Goal: Book appointment/travel/reservation

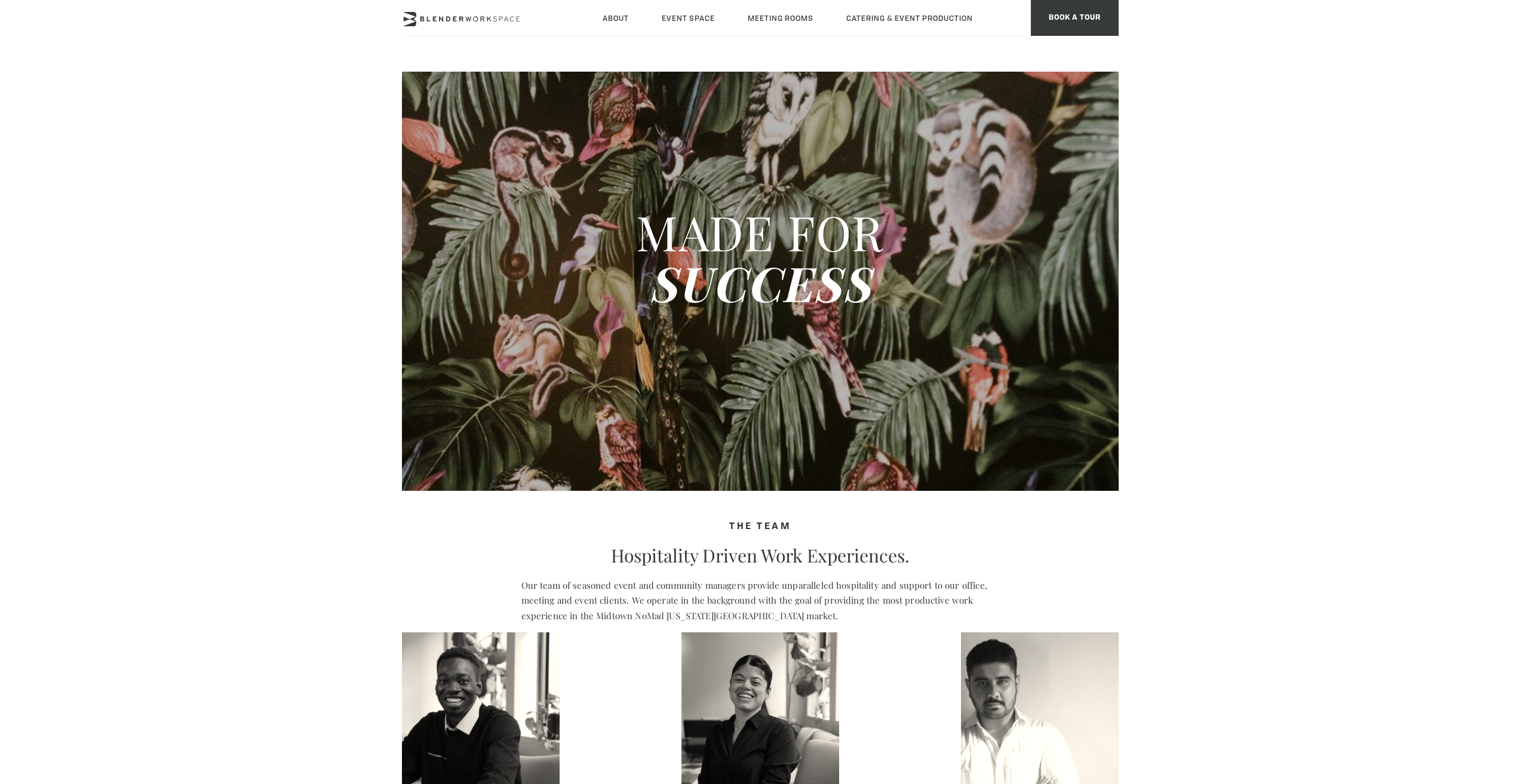
type div "2025-10-06"
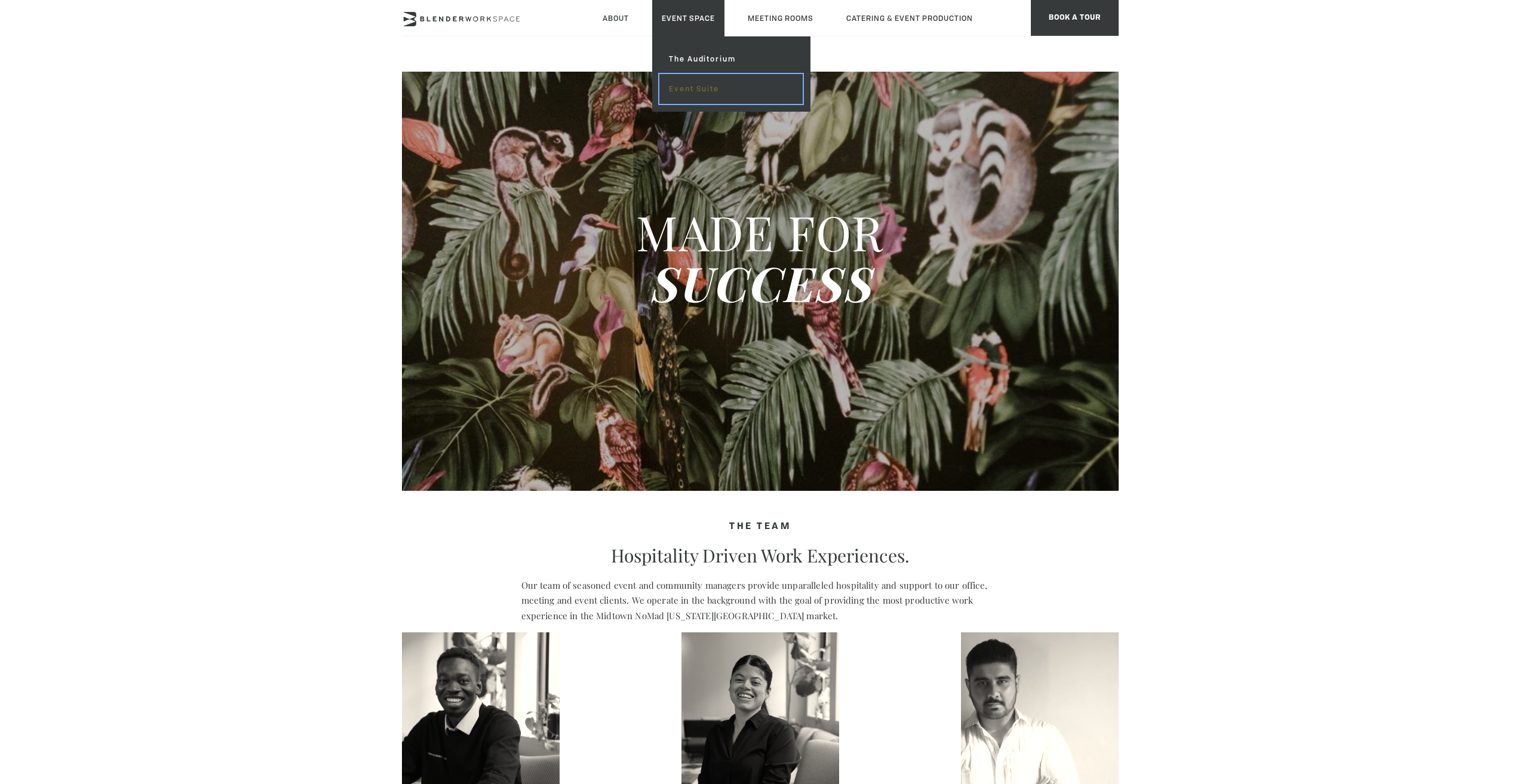
click at [682, 87] on link "Event Suite" at bounding box center [730, 89] width 142 height 30
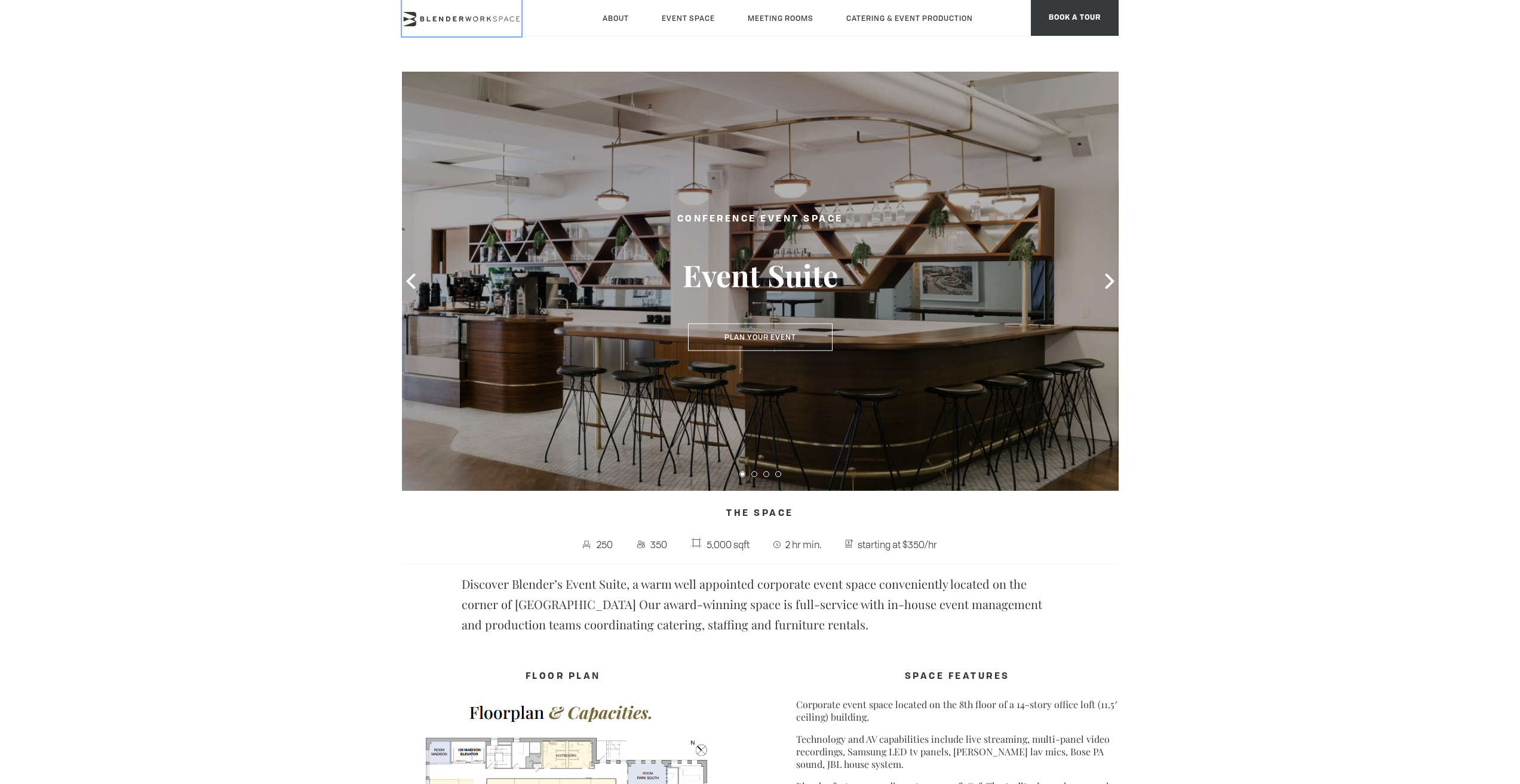
click at [497, 18] on icon at bounding box center [461, 18] width 119 height 14
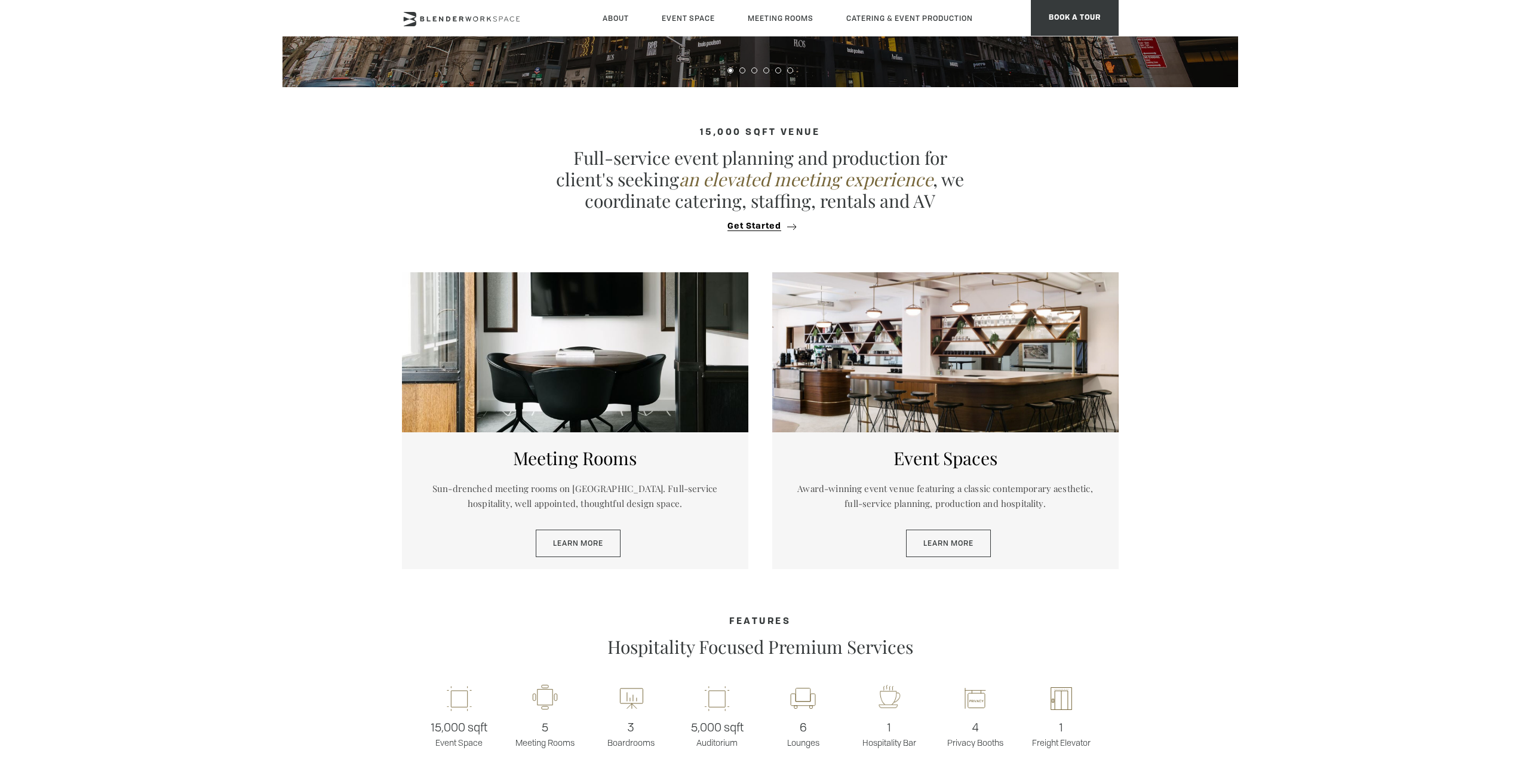
scroll to position [418, 0]
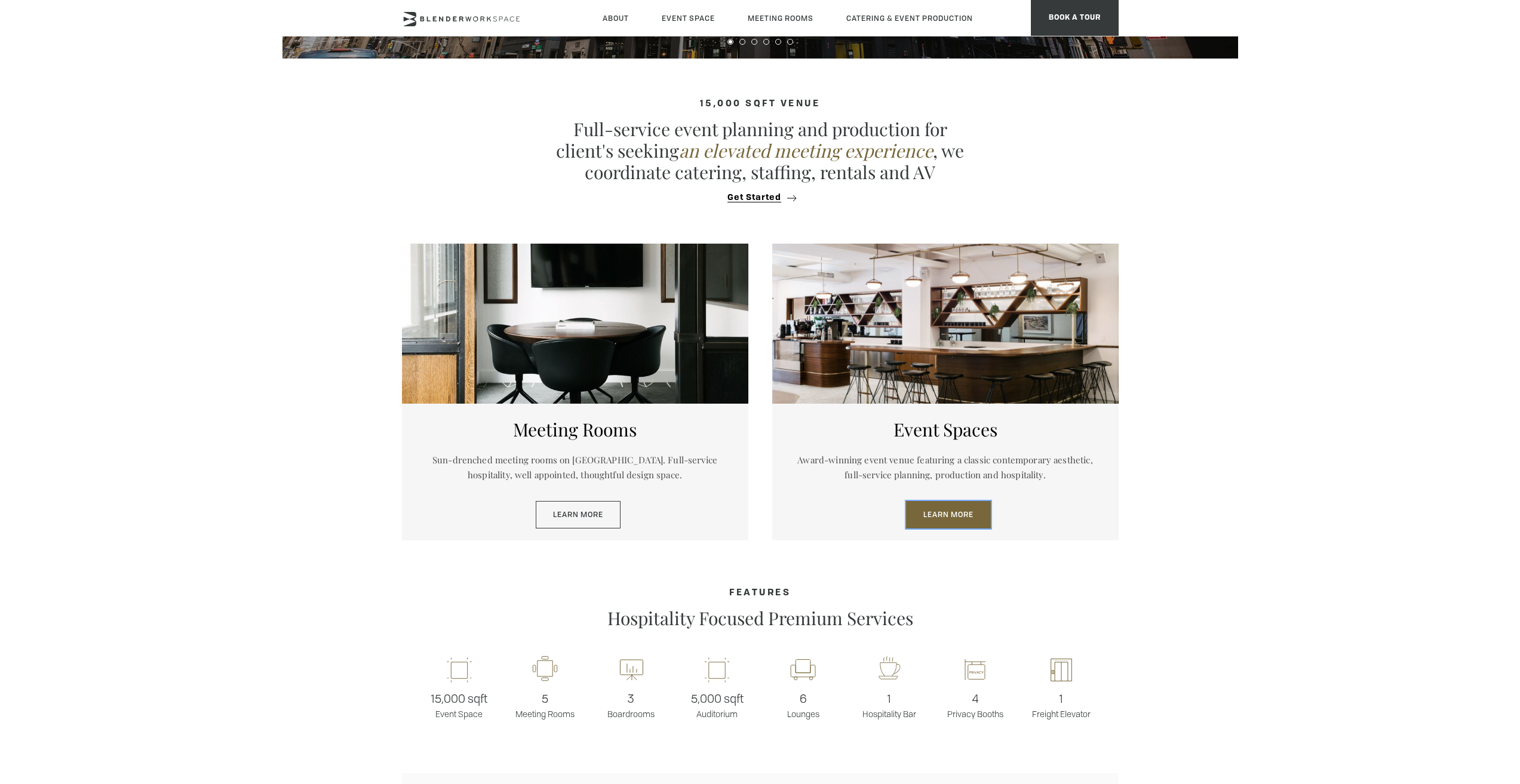
click at [963, 517] on link "Learn More" at bounding box center [948, 514] width 84 height 27
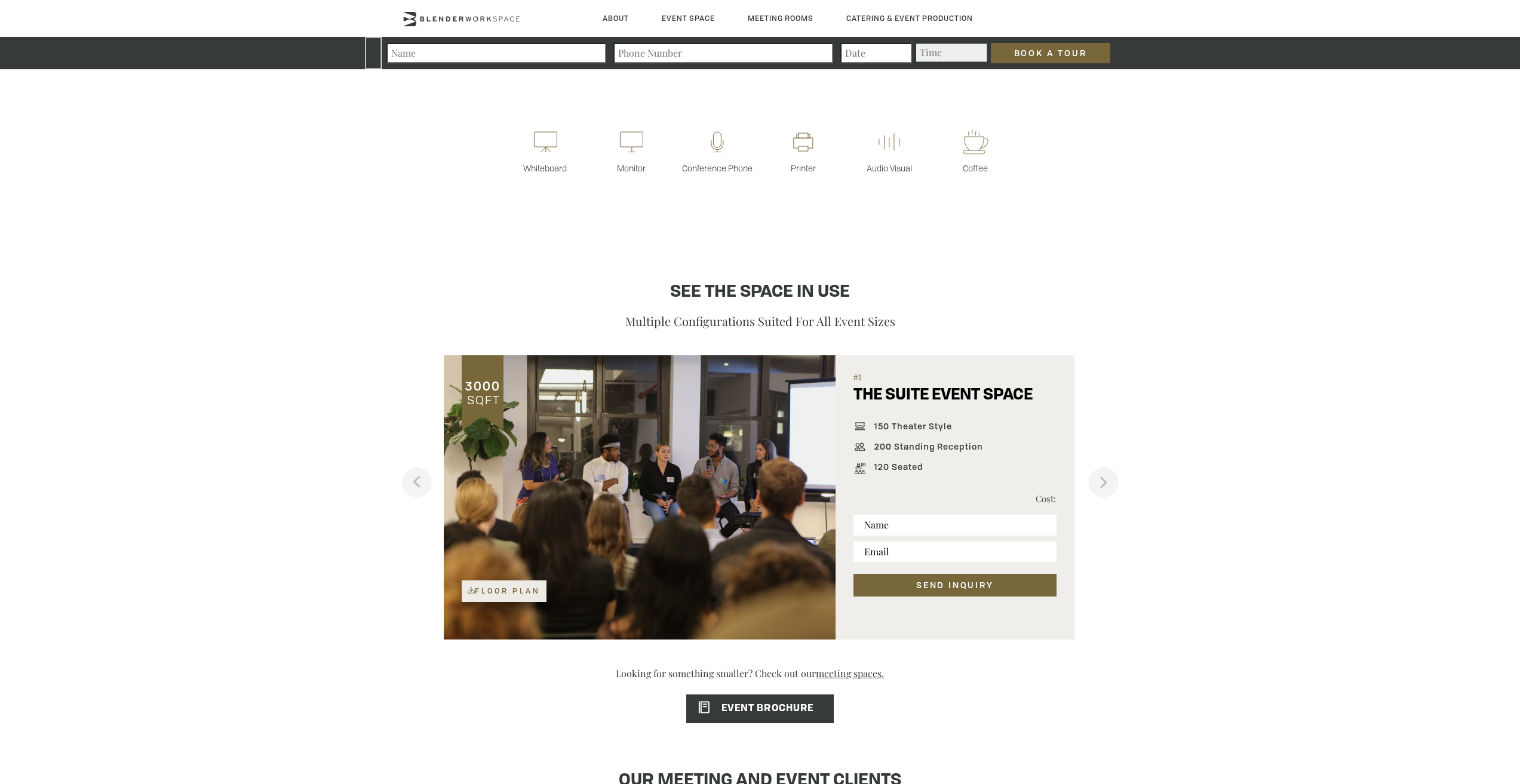
scroll to position [714, 0]
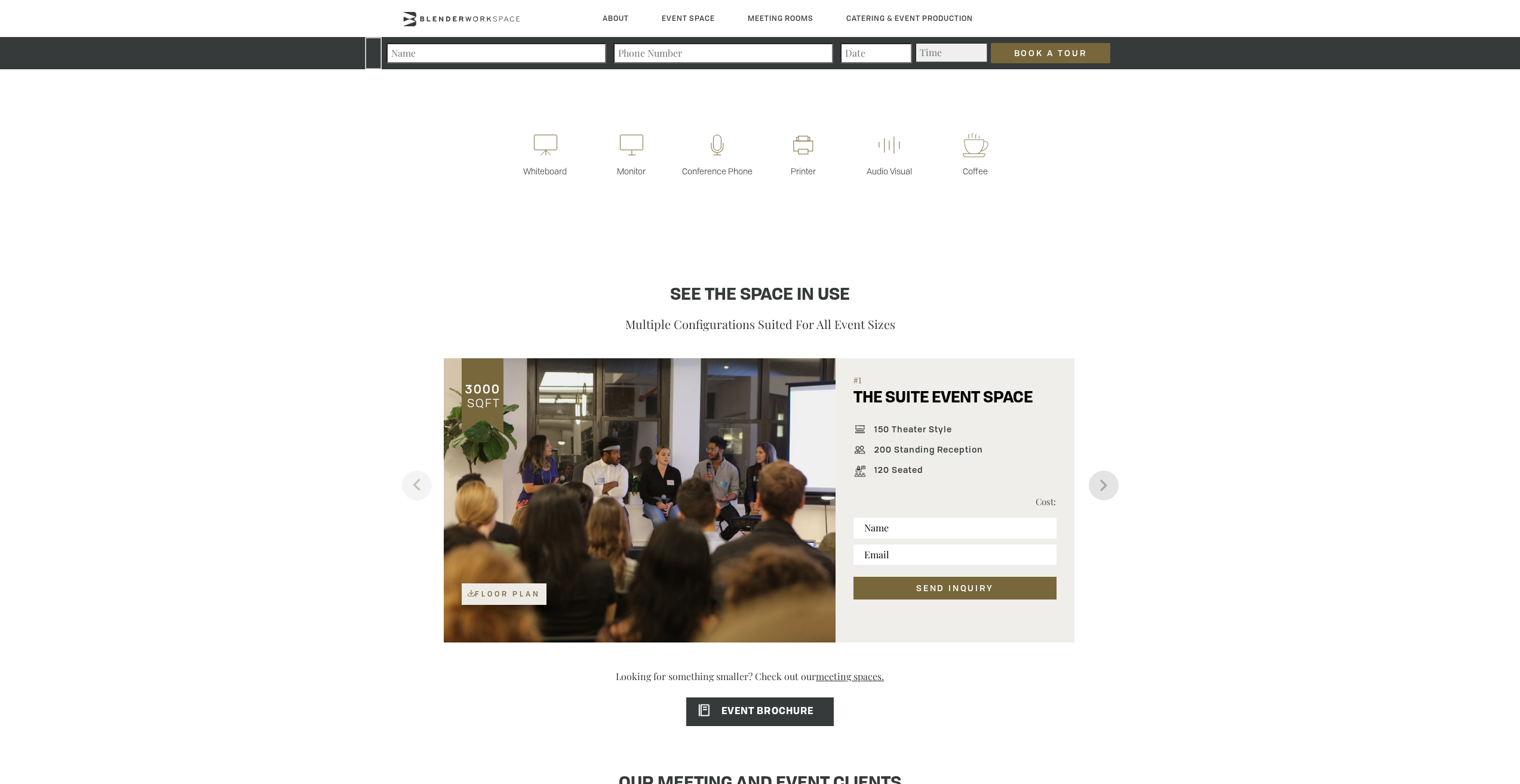
click at [1101, 483] on button "Next" at bounding box center [1104, 485] width 30 height 30
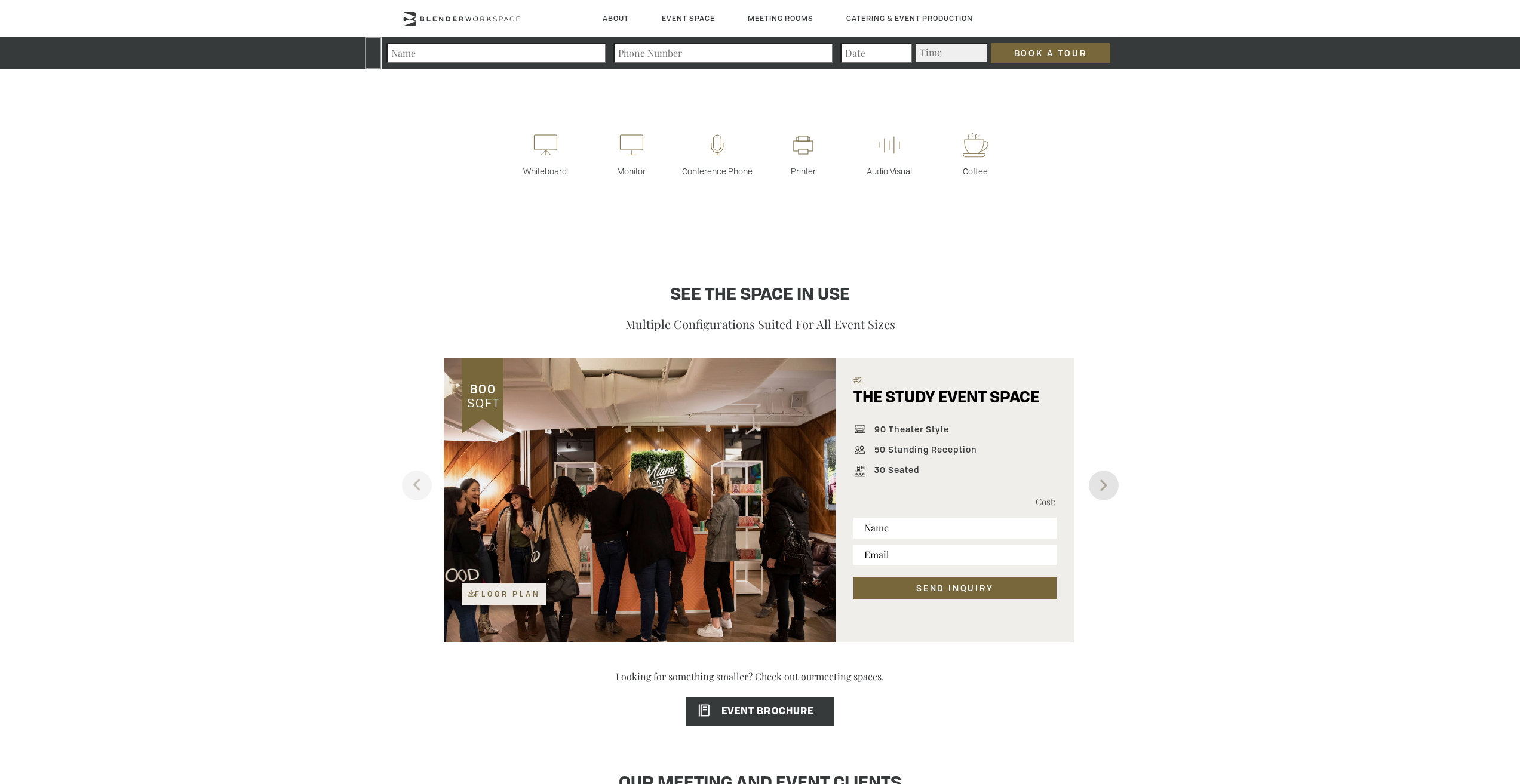
click at [1106, 482] on button "Next" at bounding box center [1104, 485] width 30 height 30
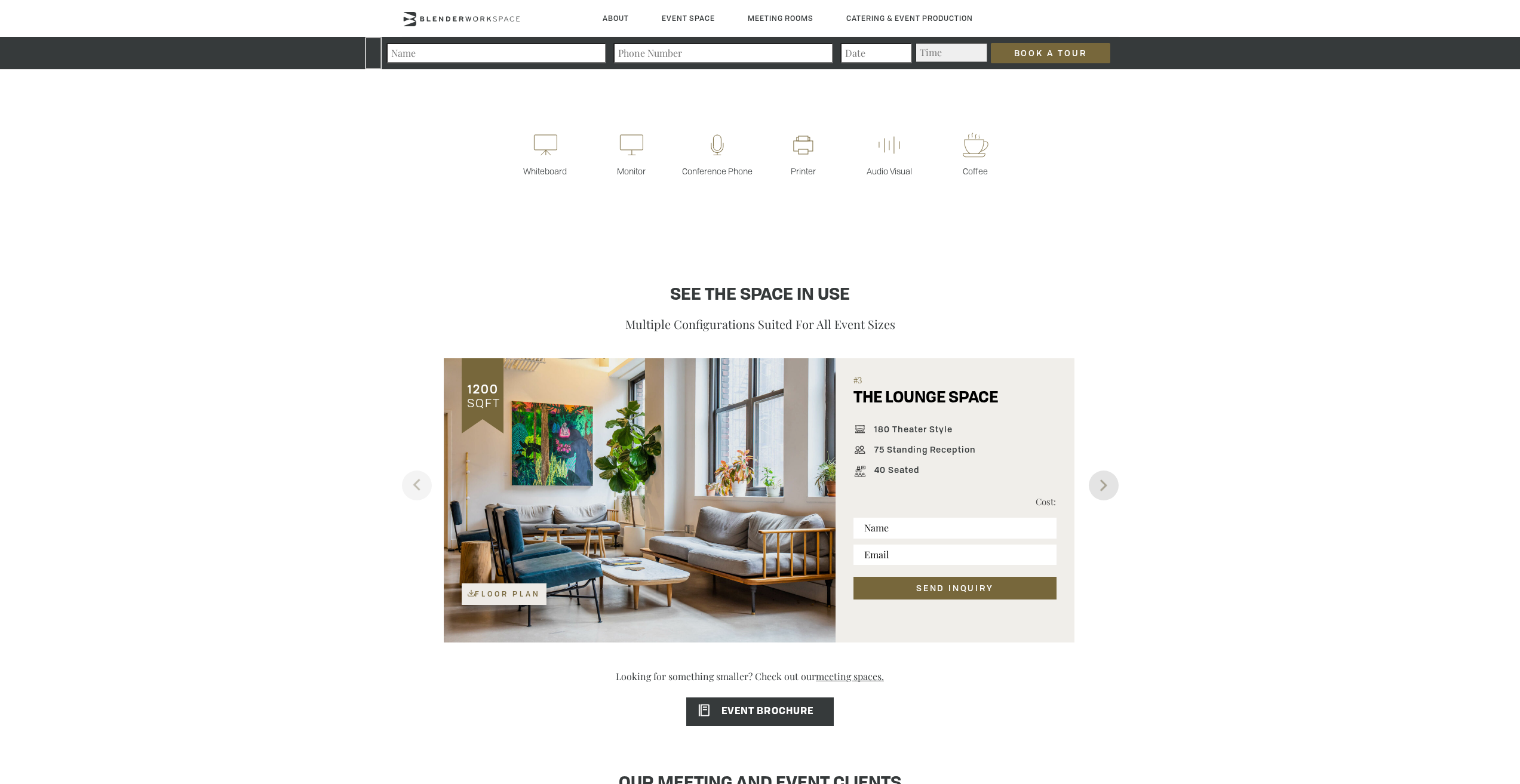
click at [1106, 482] on button "Next" at bounding box center [1104, 485] width 30 height 30
